Goal: Information Seeking & Learning: Find specific page/section

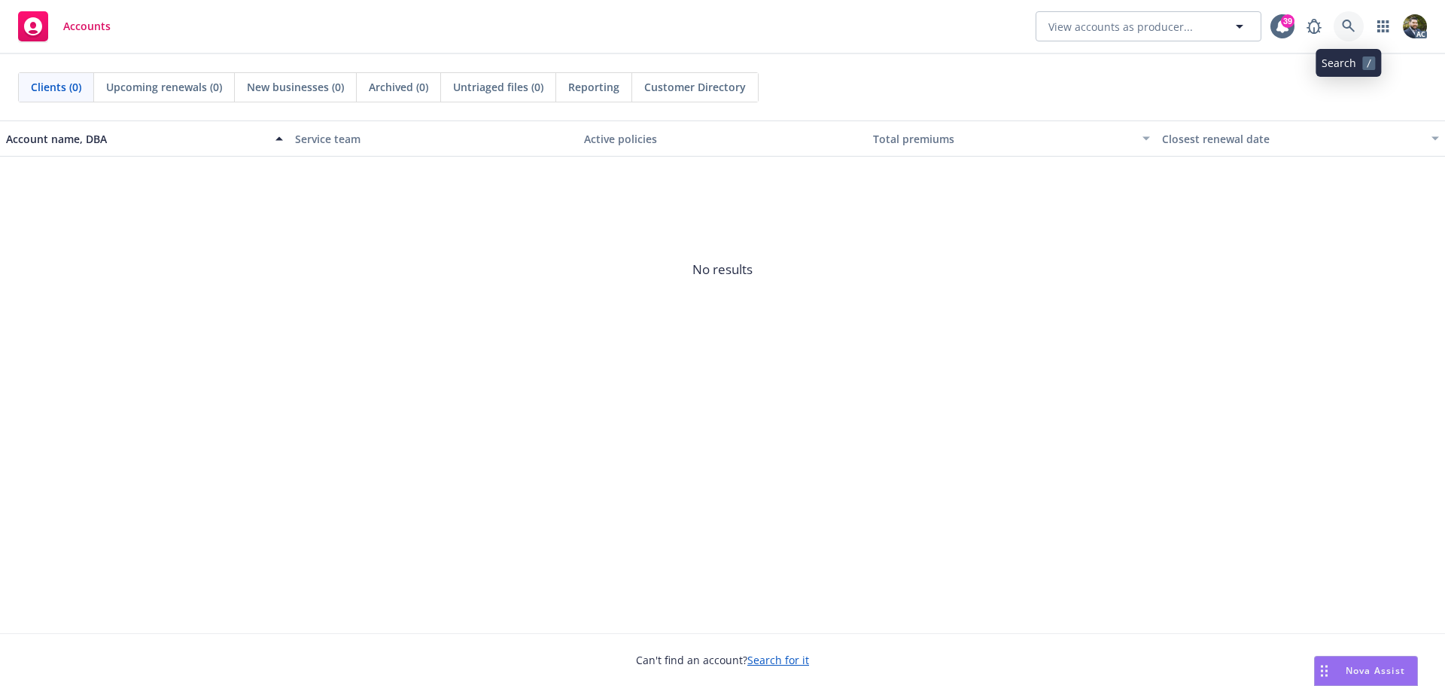
click at [1354, 23] on icon at bounding box center [1349, 27] width 14 height 14
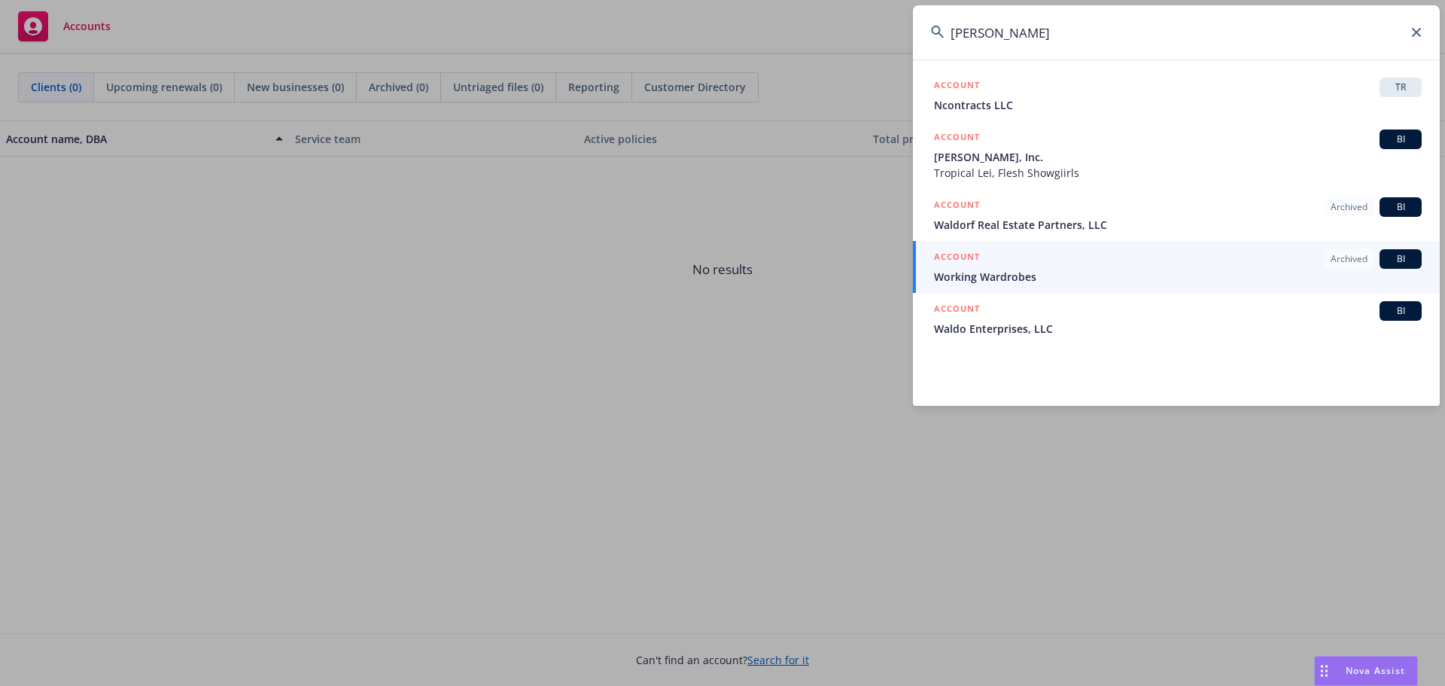
drag, startPoint x: 1031, startPoint y: 38, endPoint x: 925, endPoint y: 26, distance: 106.9
click at [925, 26] on input "waldrop" at bounding box center [1176, 32] width 527 height 54
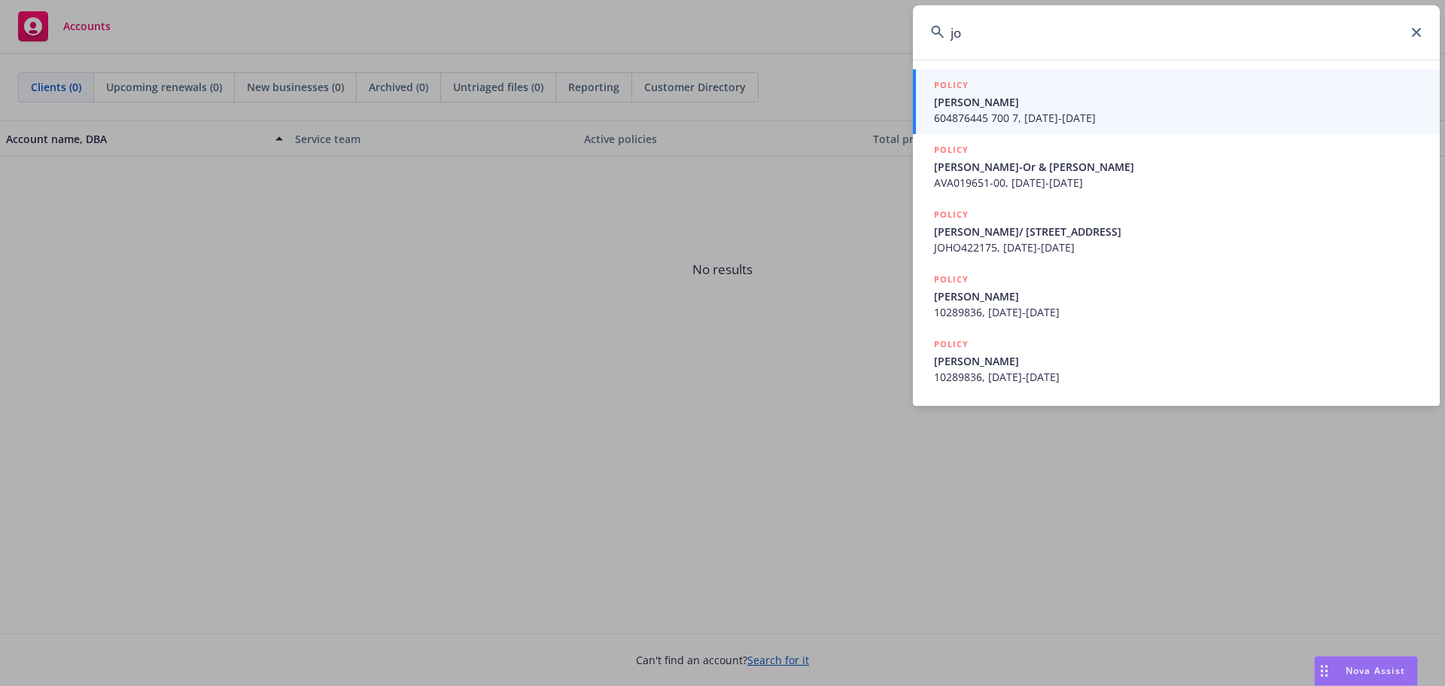
type input "j"
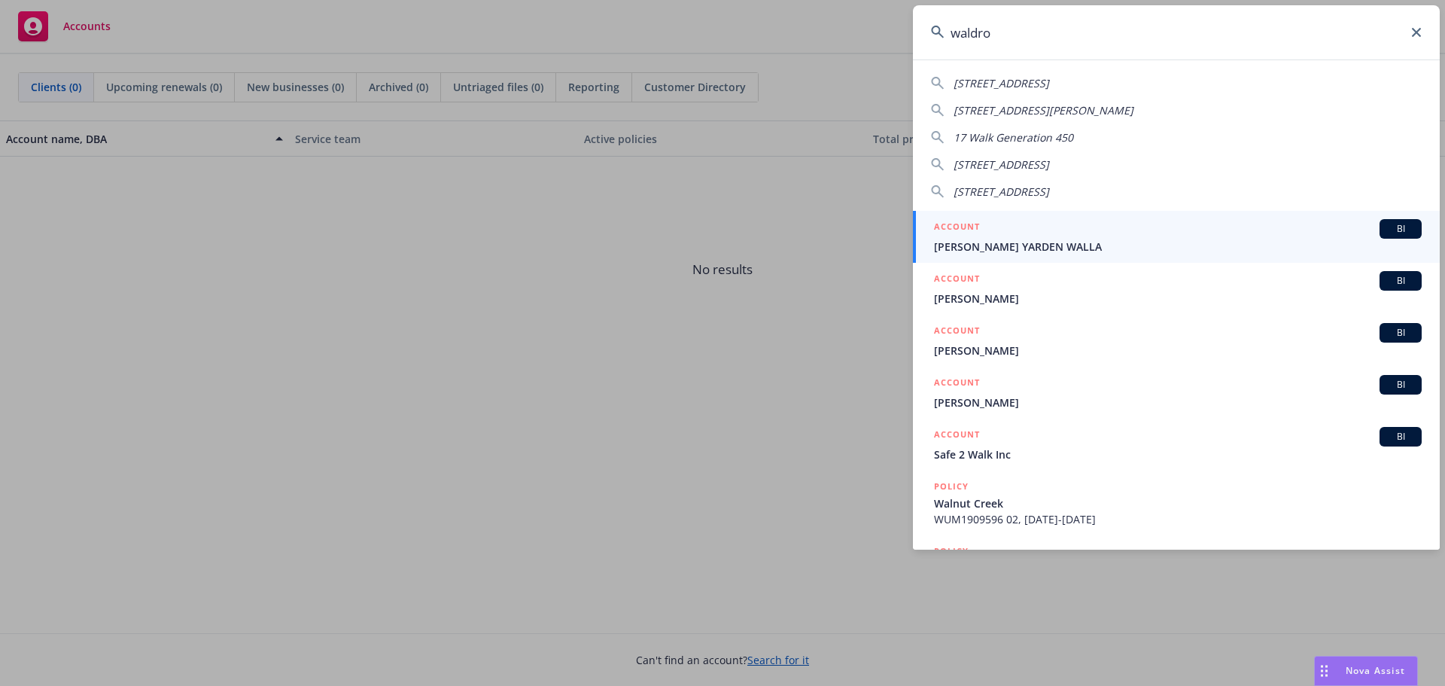
type input "waldrop"
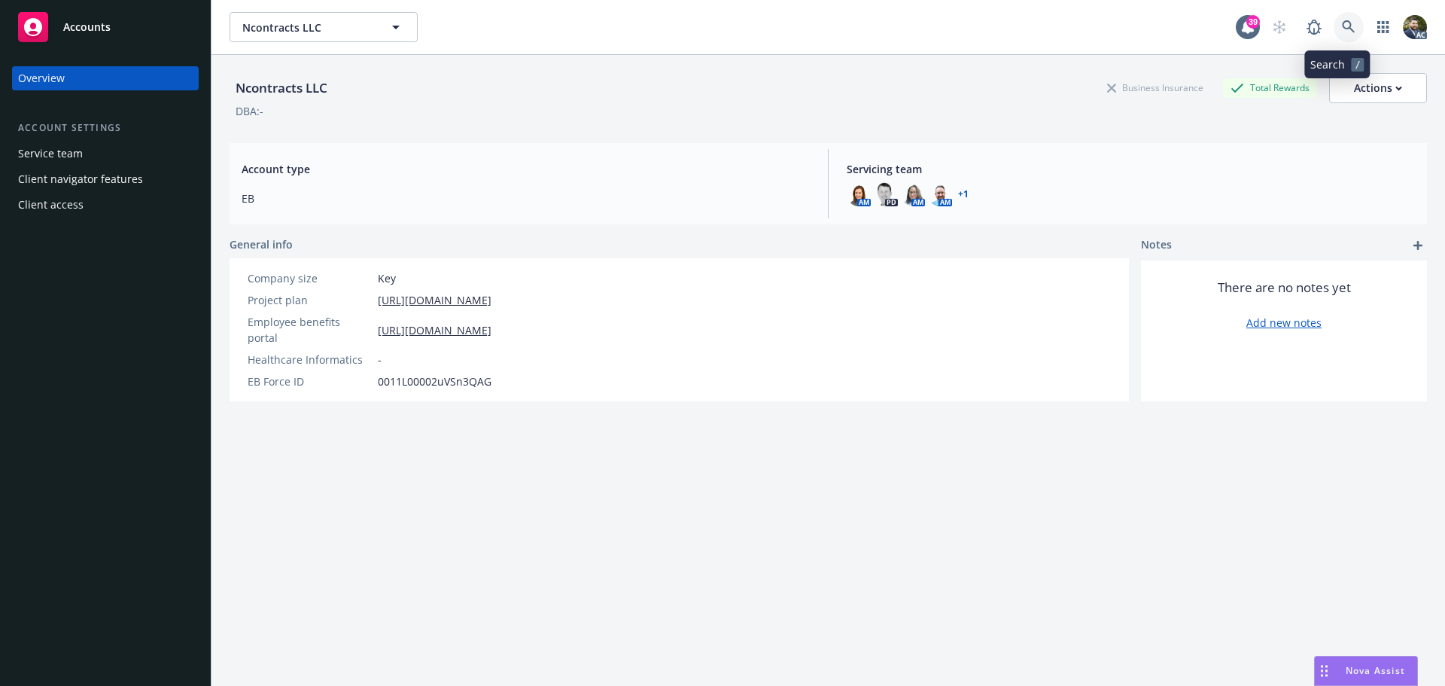
click at [1342, 22] on icon at bounding box center [1349, 27] width 14 height 14
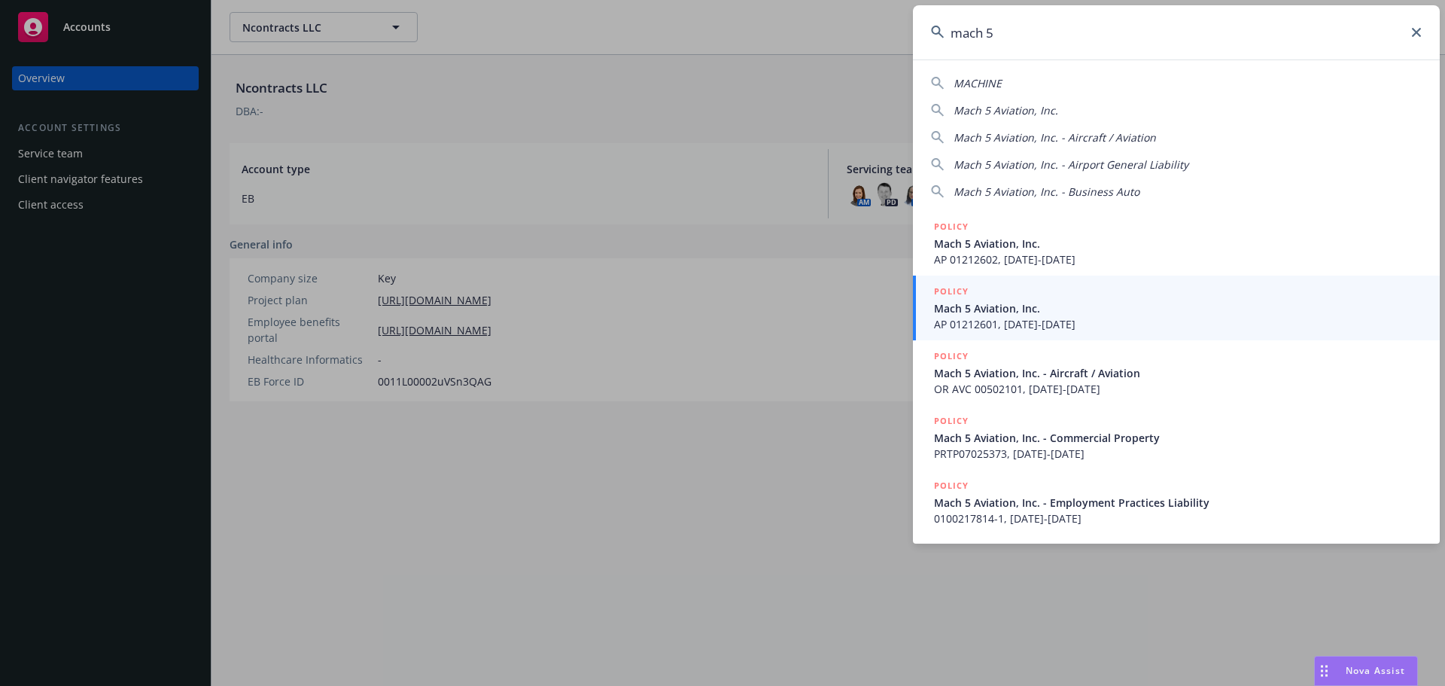
click at [1059, 112] on div "Mach 5 Aviation, Inc." at bounding box center [1176, 110] width 491 height 16
type input "Mach 5 Aviation, Inc."
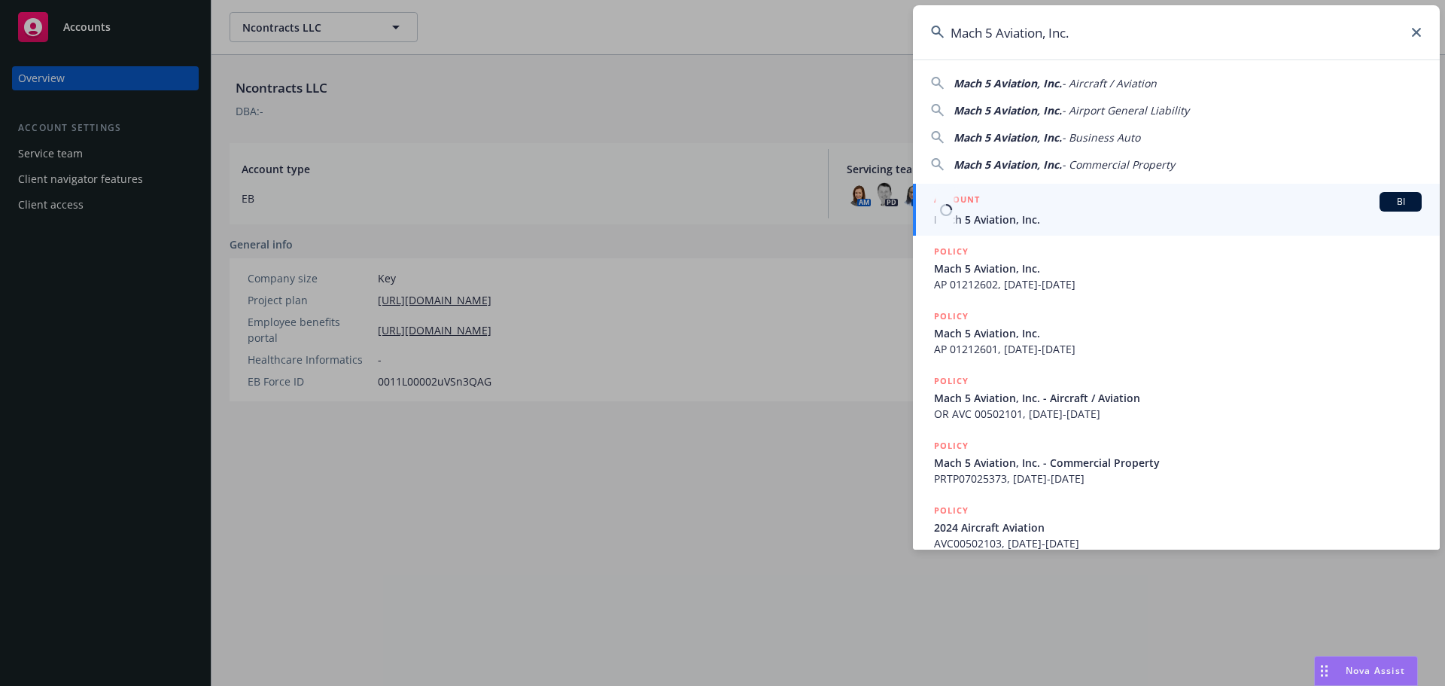
click at [1061, 211] on div "ACCOUNT BI" at bounding box center [1178, 202] width 488 height 20
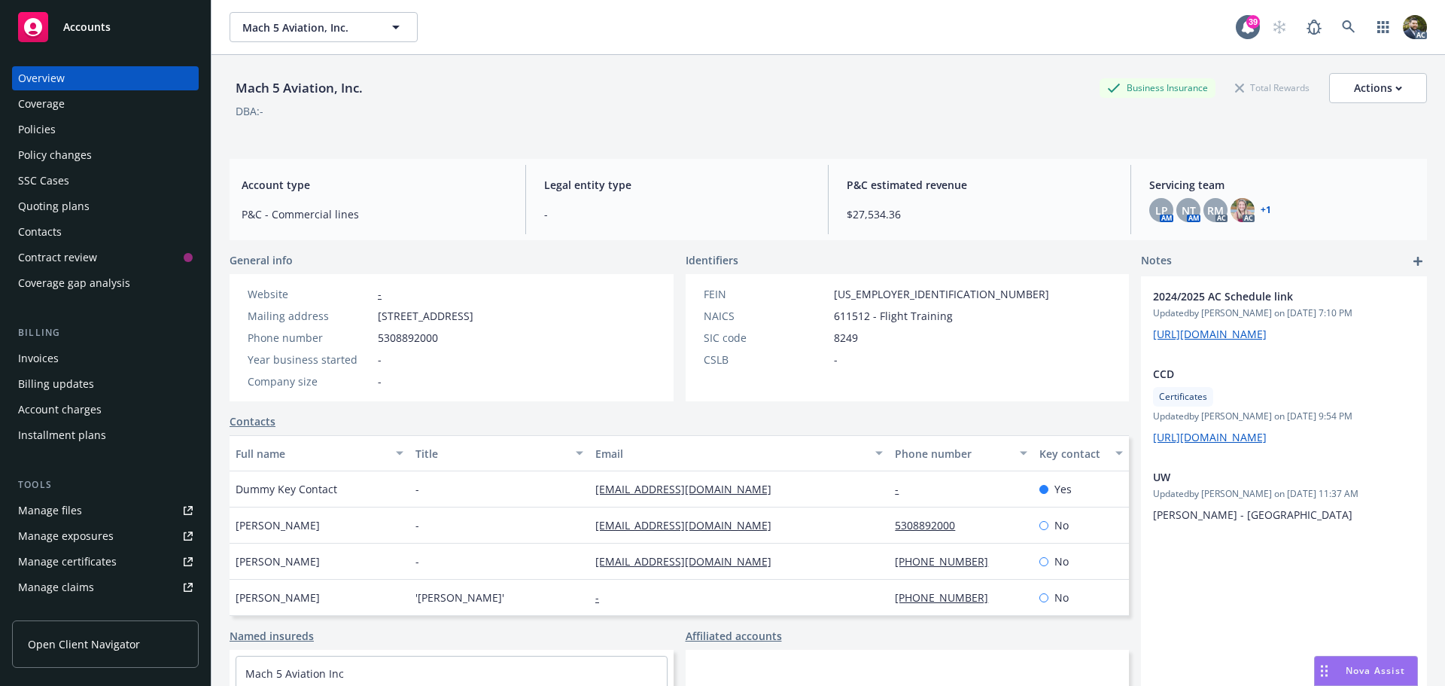
click at [1261, 208] on link "+ 1" at bounding box center [1266, 209] width 11 height 9
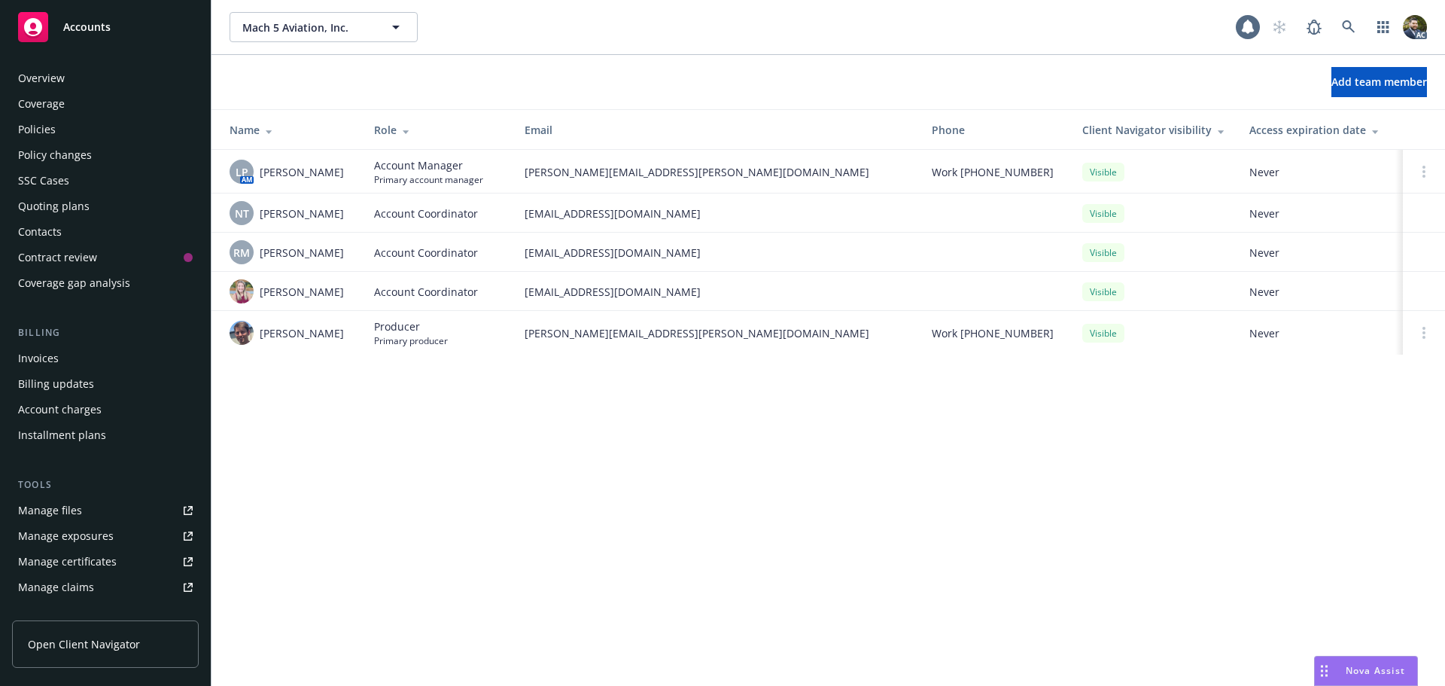
scroll to position [295, 0]
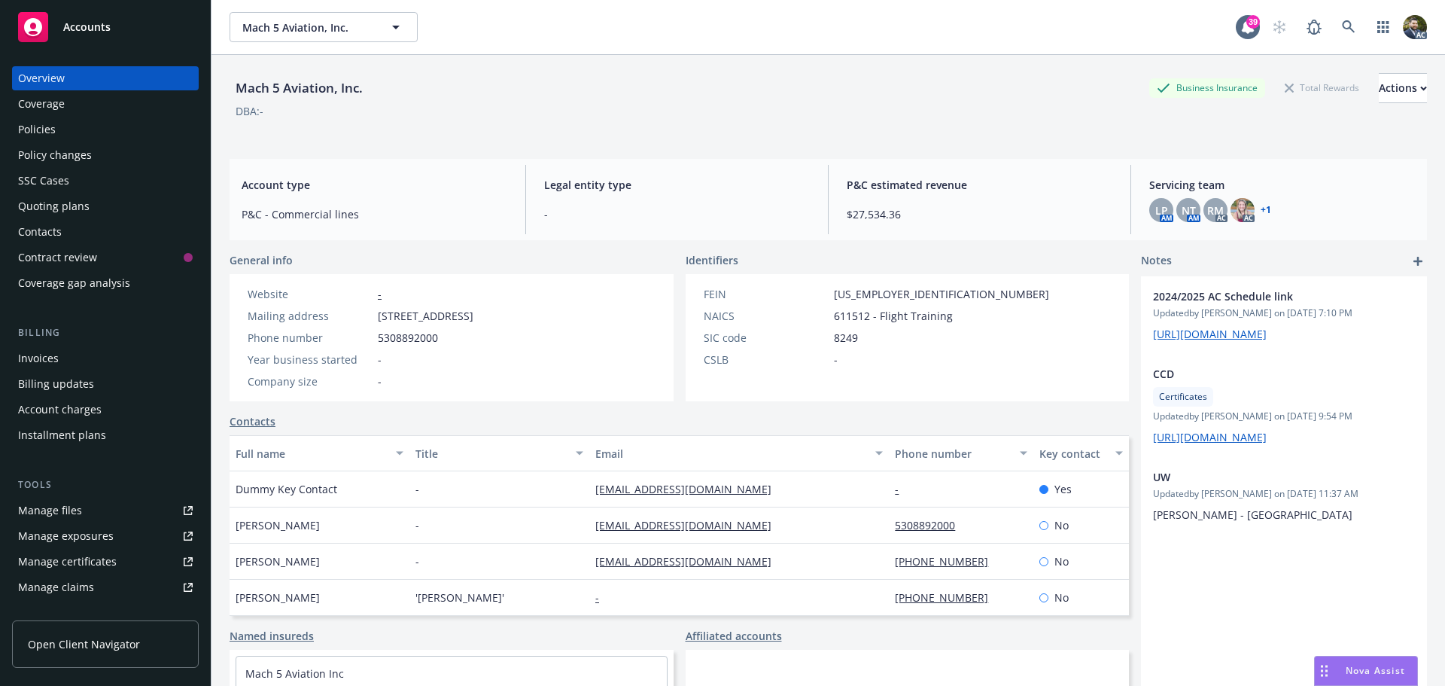
click at [82, 129] on div "Policies" at bounding box center [105, 129] width 175 height 24
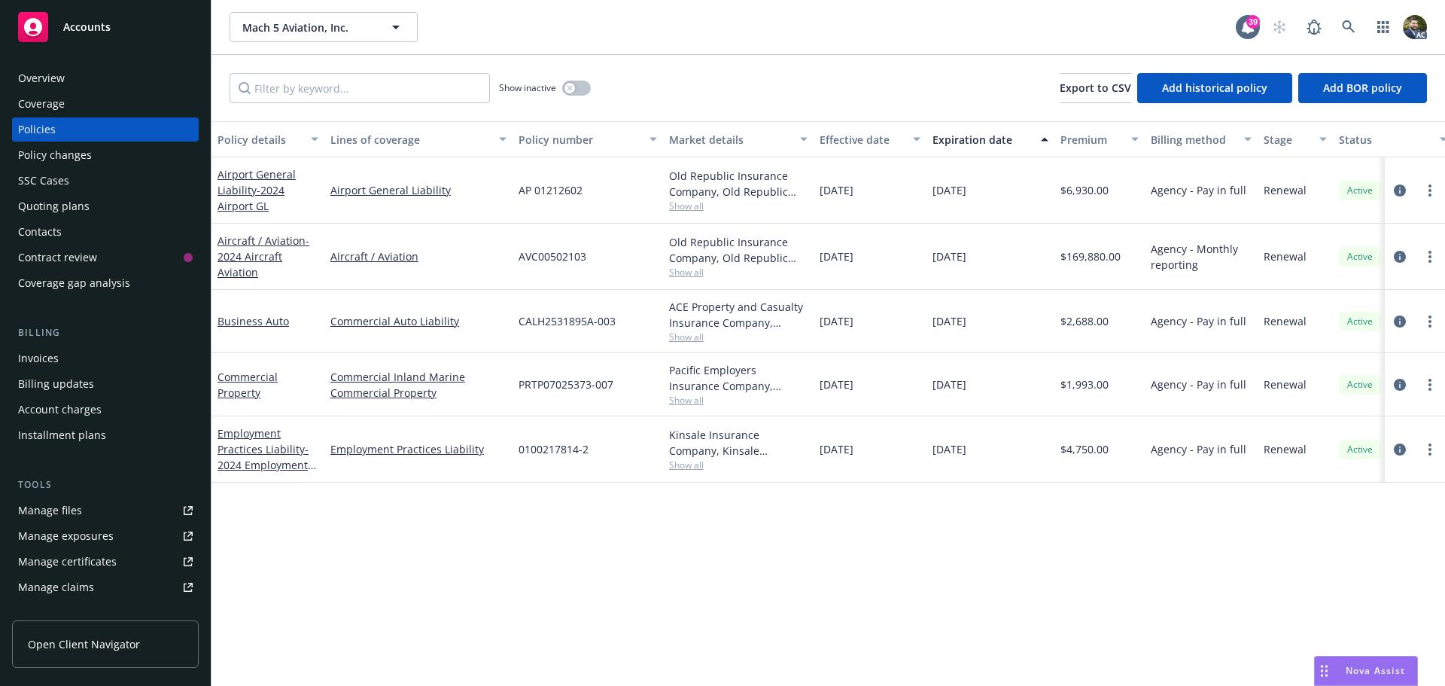
click at [88, 105] on div "Coverage" at bounding box center [105, 104] width 175 height 24
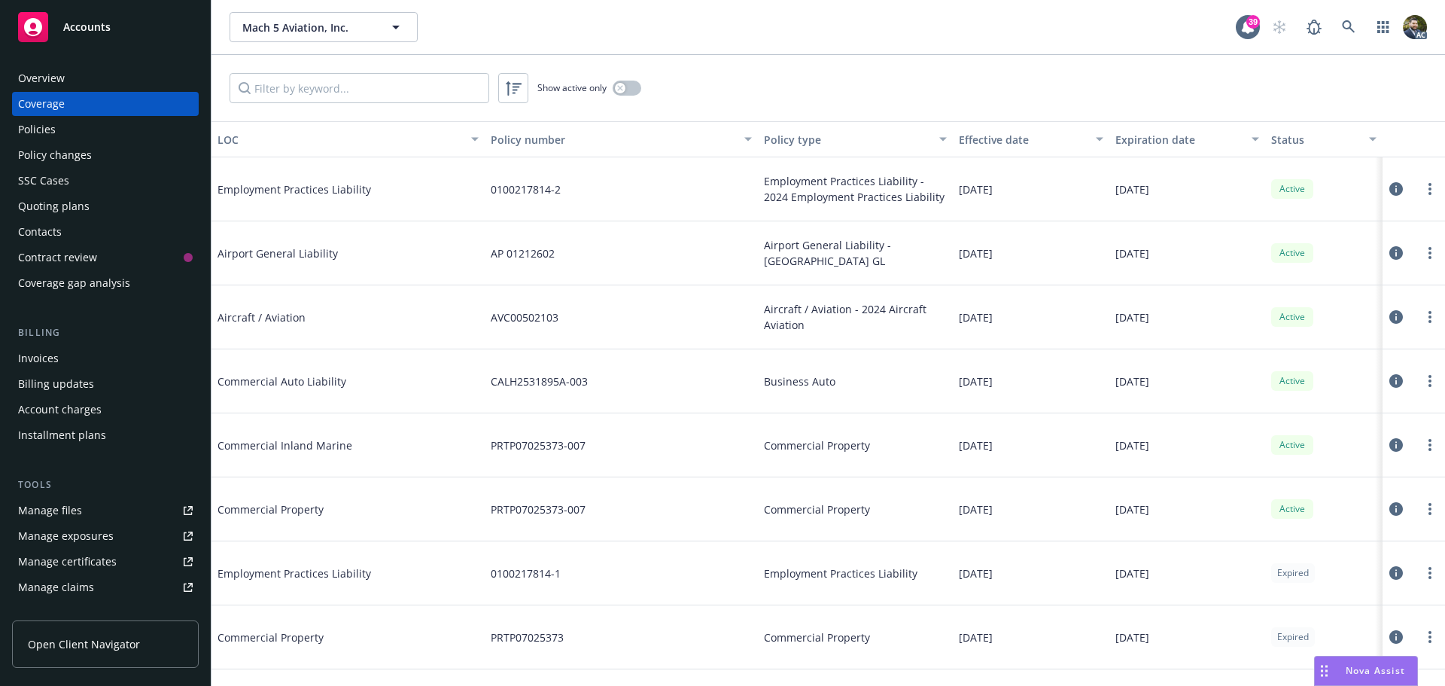
click at [78, 77] on div "Overview" at bounding box center [105, 78] width 175 height 24
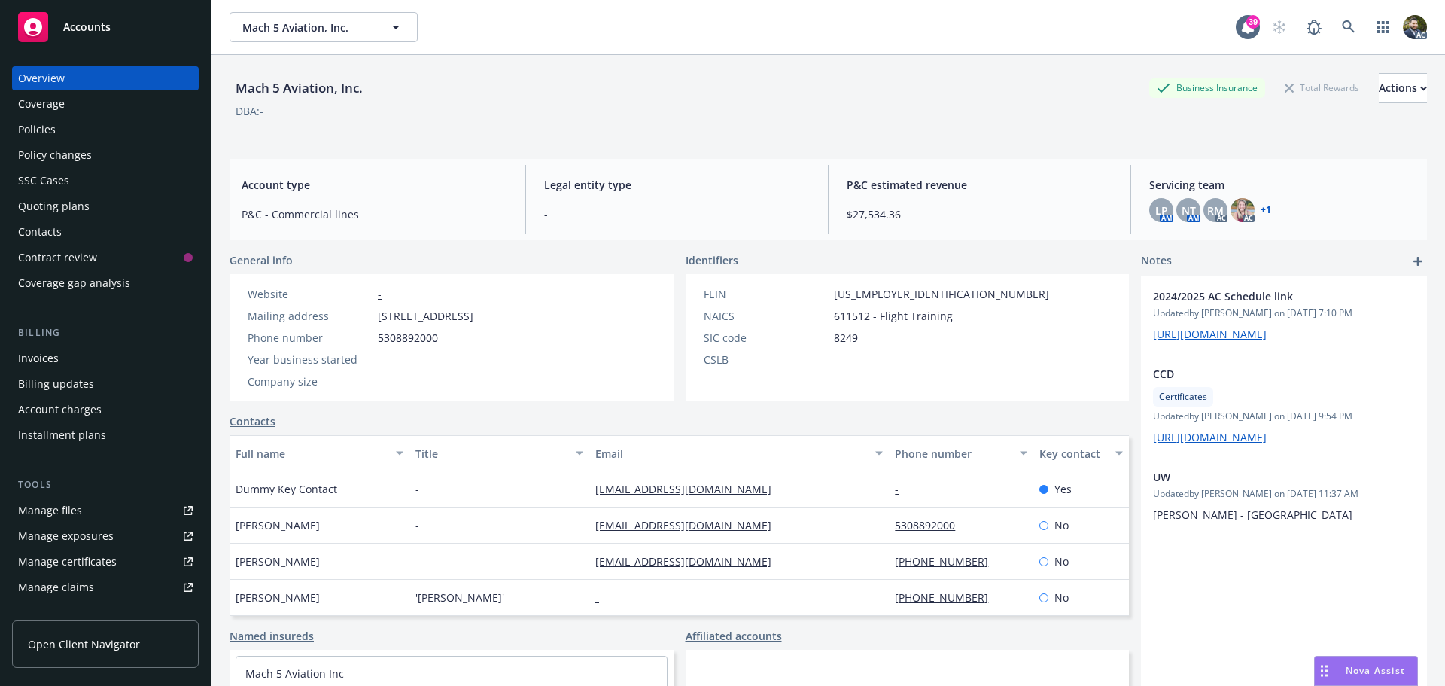
click at [58, 127] on div "Policies" at bounding box center [105, 129] width 175 height 24
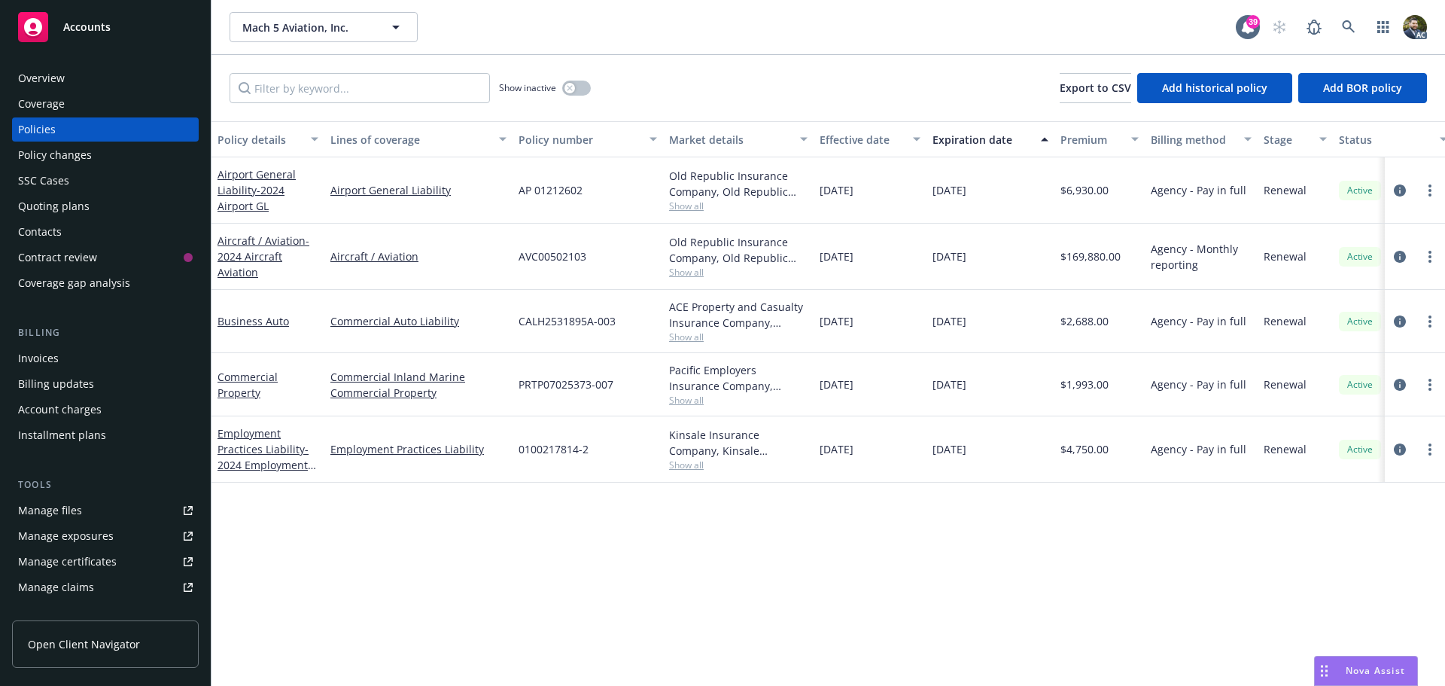
click at [743, 242] on div "Old Republic Insurance Company, Old Republic General Insurance Group" at bounding box center [738, 250] width 138 height 32
click at [1398, 260] on icon "circleInformation" at bounding box center [1400, 257] width 12 height 12
